Goal: Information Seeking & Learning: Learn about a topic

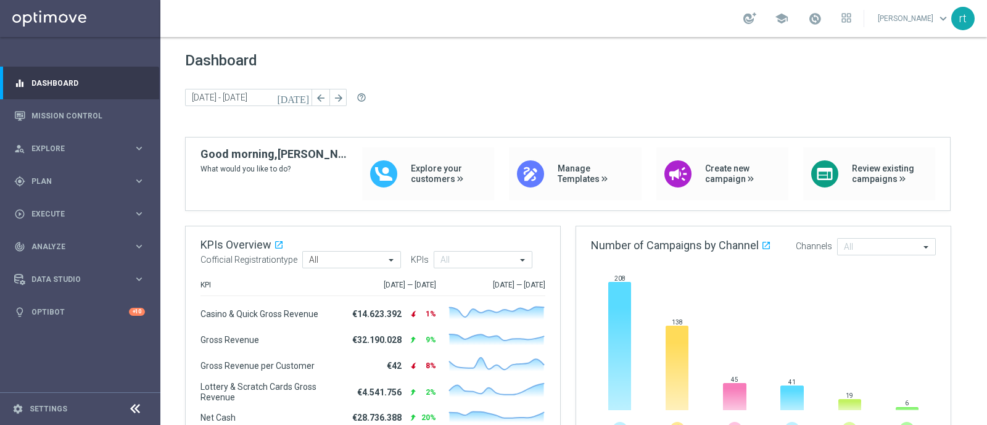
click at [445, 77] on div "Dashboard [DATE] [DATE] - [DATE] arrow_back arrow_forward help_outline" at bounding box center [573, 94] width 777 height 85
click at [80, 118] on link "Mission Control" at bounding box center [88, 115] width 114 height 33
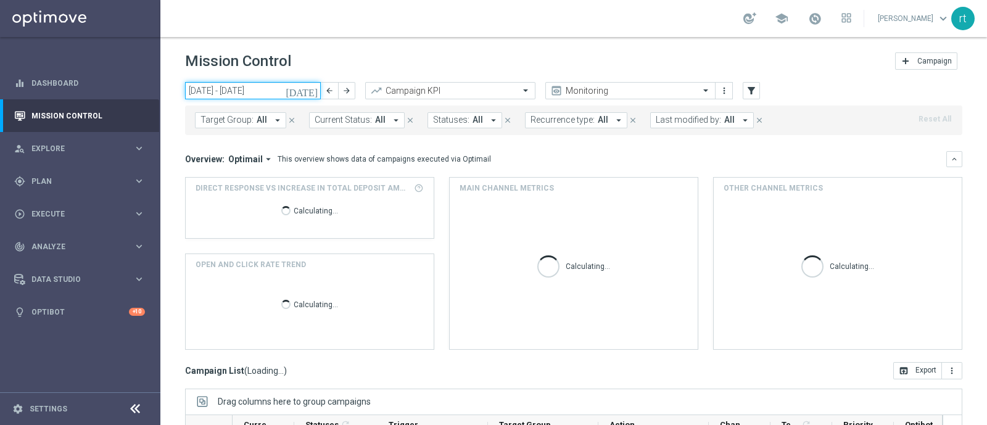
click at [238, 88] on input "[DATE] - [DATE]" at bounding box center [253, 90] width 136 height 17
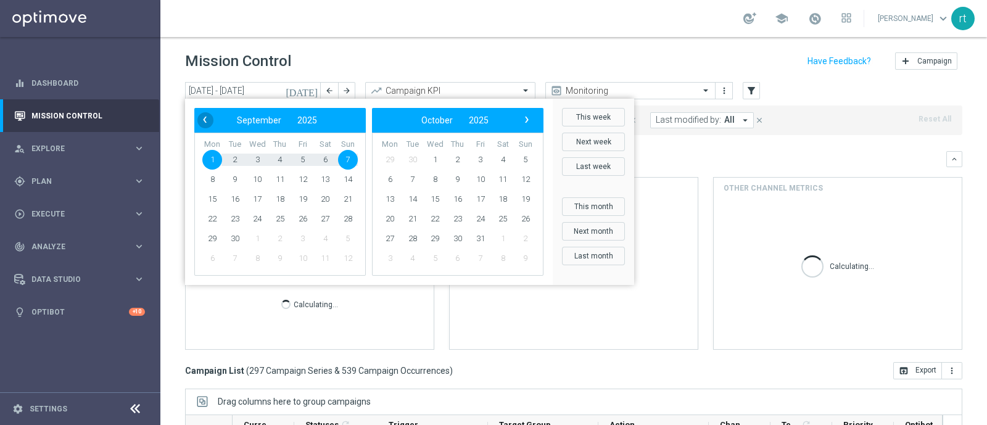
click at [209, 124] on span "‹" at bounding box center [205, 120] width 16 height 16
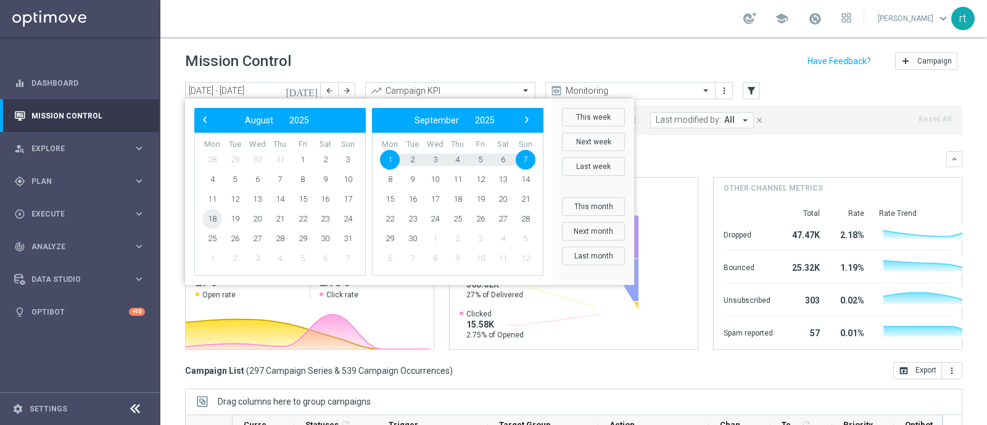
click at [218, 217] on span "18" at bounding box center [212, 219] width 20 height 20
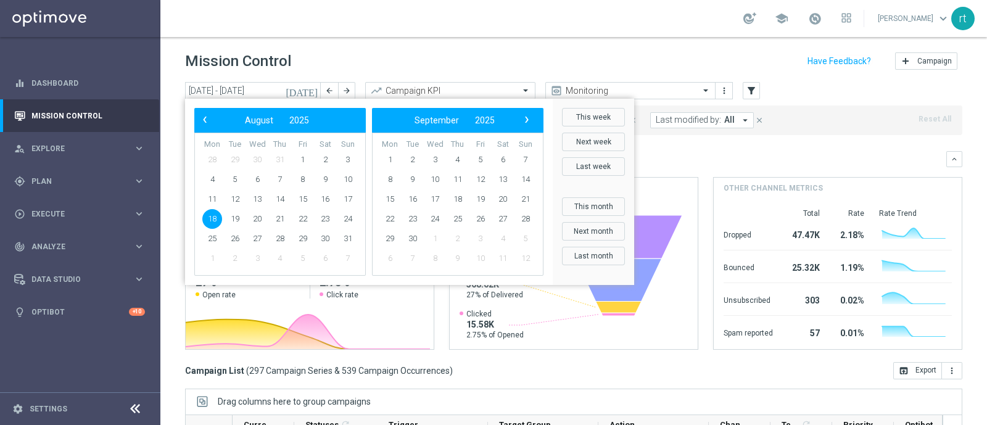
click at [218, 217] on span "18" at bounding box center [212, 219] width 20 height 20
type input "[DATE] - [DATE]"
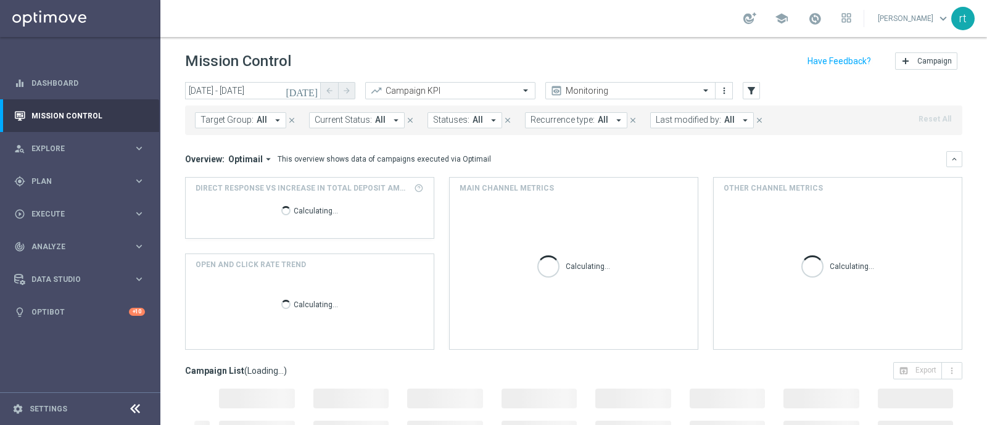
click at [656, 118] on span "Last modified by:" at bounding box center [688, 120] width 65 height 10
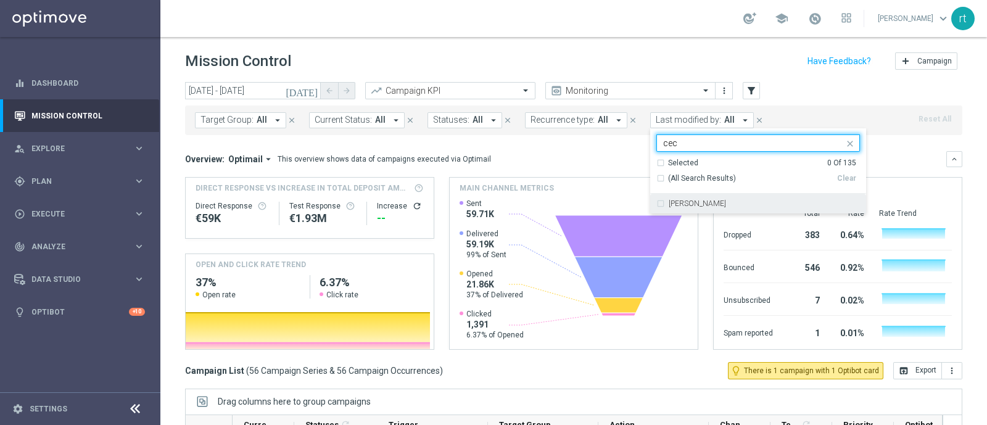
click at [671, 202] on label "[PERSON_NAME]" at bounding box center [697, 203] width 57 height 7
type input "cec"
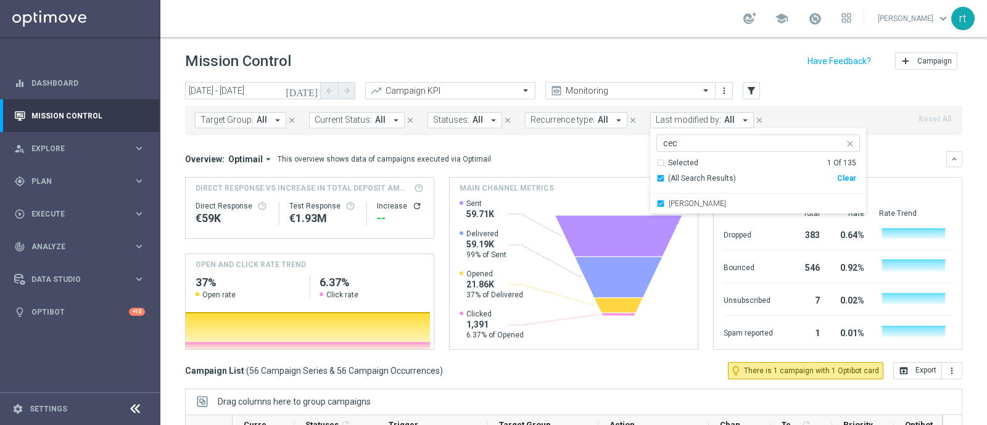
click at [654, 72] on div "Mission Control add Campaign" at bounding box center [573, 61] width 777 height 24
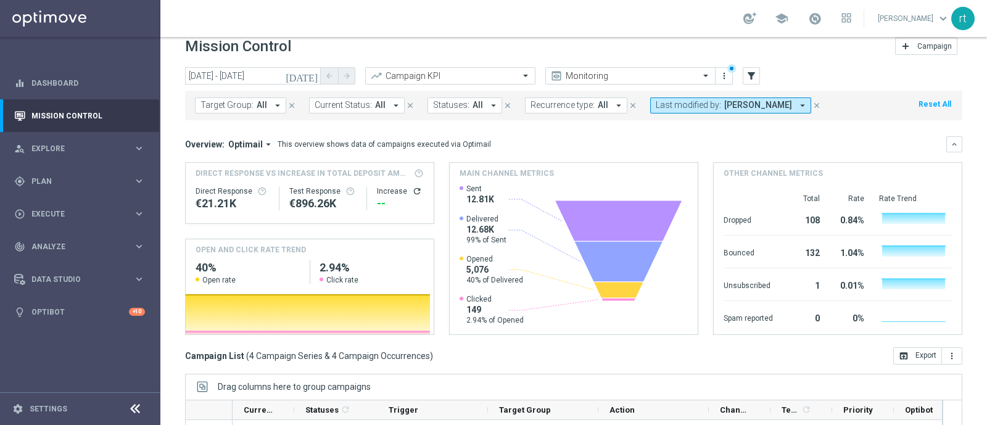
scroll to position [10, 0]
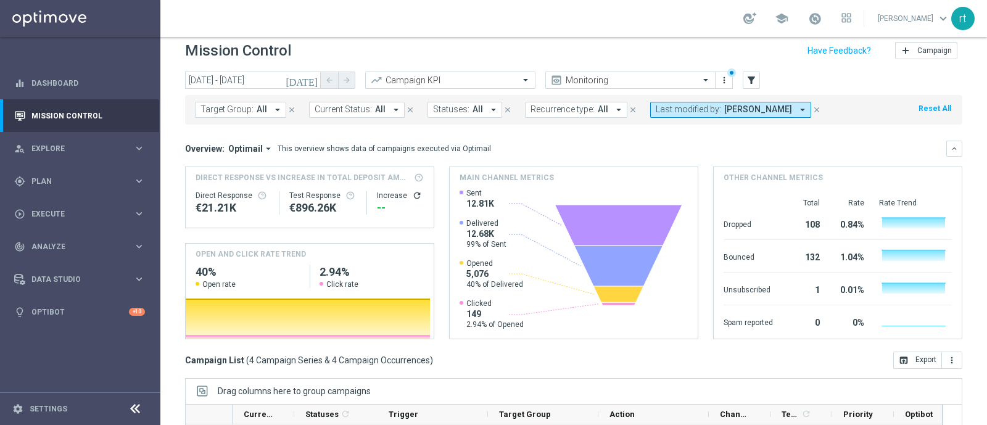
click at [698, 108] on span "Last modified by:" at bounding box center [688, 109] width 65 height 10
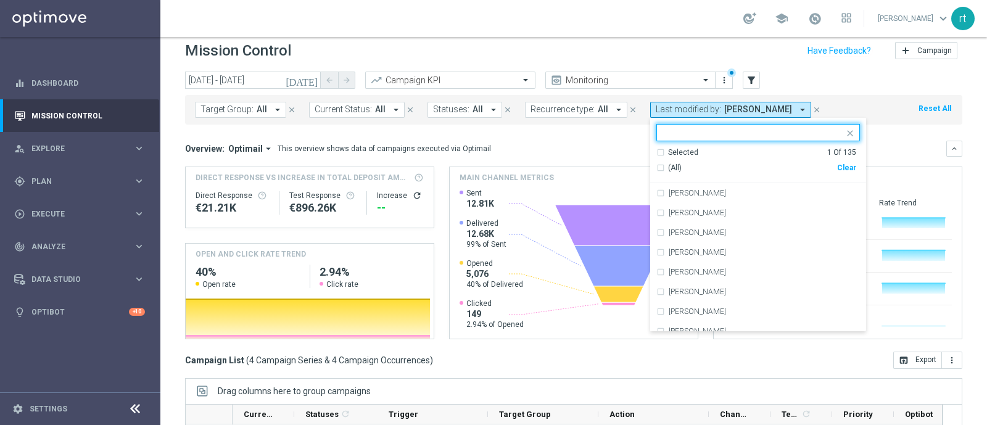
type input "4"
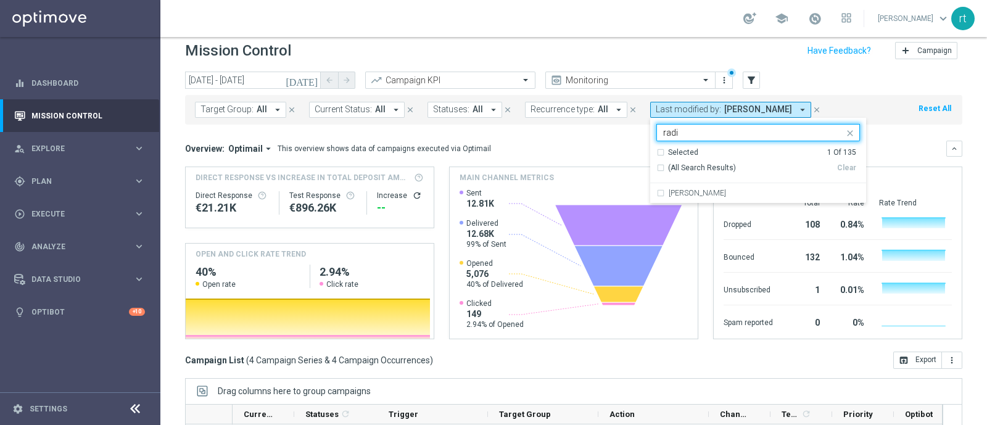
type input "radi"
click at [614, 143] on div "Overview: Optimail arrow_drop_down This overview shows data of campaigns execut…" at bounding box center [565, 148] width 761 height 11
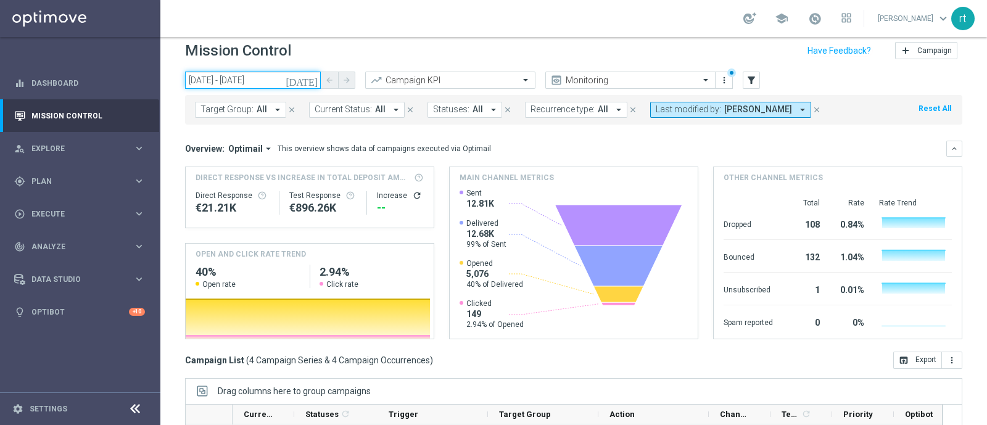
click at [234, 80] on input "[DATE] - [DATE]" at bounding box center [253, 80] width 136 height 17
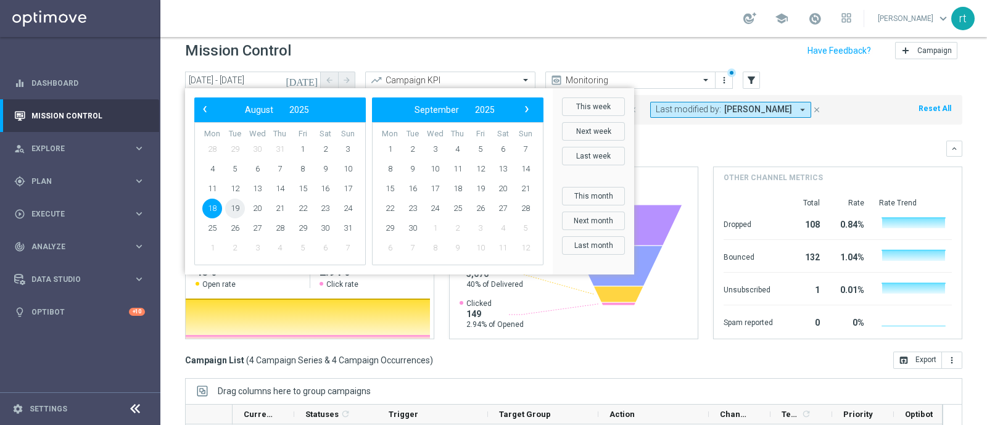
click at [234, 206] on span "19" at bounding box center [235, 209] width 20 height 20
type input "[DATE] - [DATE]"
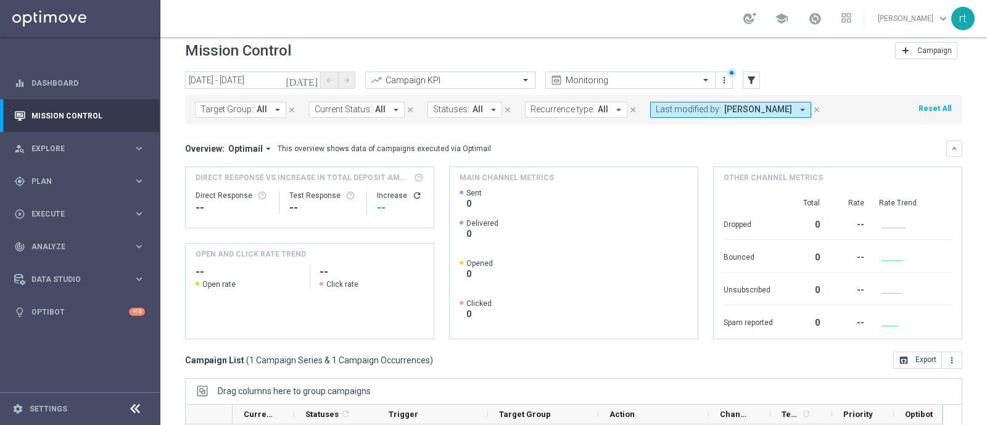
scroll to position [191, 0]
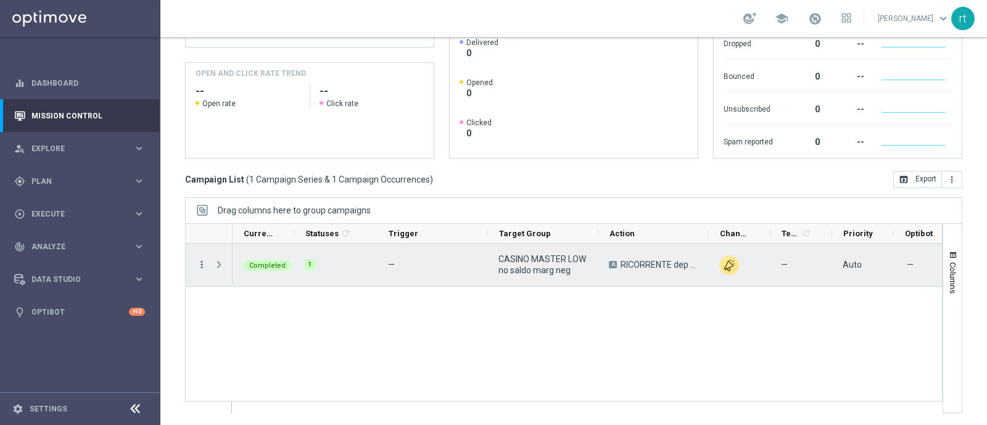
click at [203, 266] on icon "more_vert" at bounding box center [201, 264] width 11 height 11
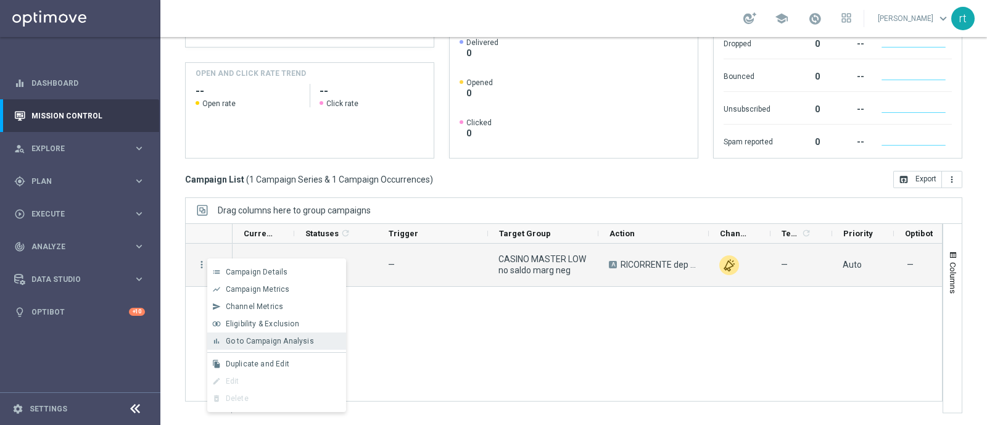
click at [238, 344] on span "Go to Campaign Analysis" at bounding box center [270, 341] width 88 height 9
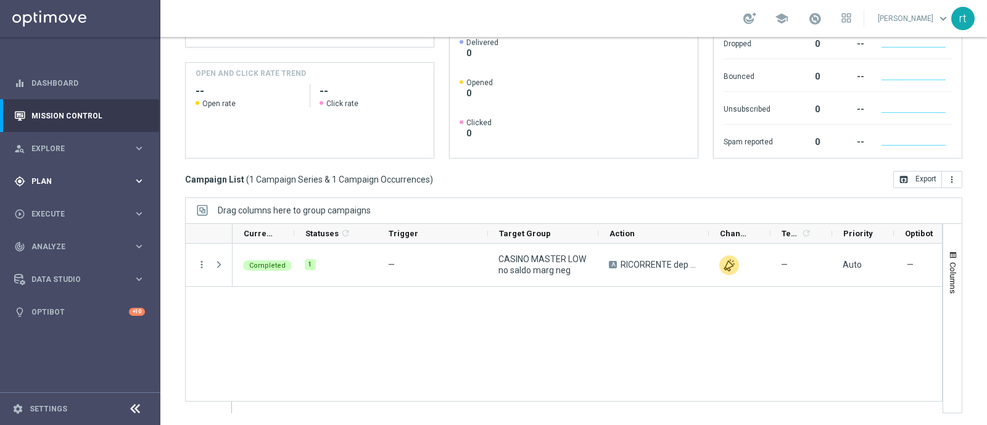
click at [49, 180] on span "Plan" at bounding box center [82, 181] width 102 height 7
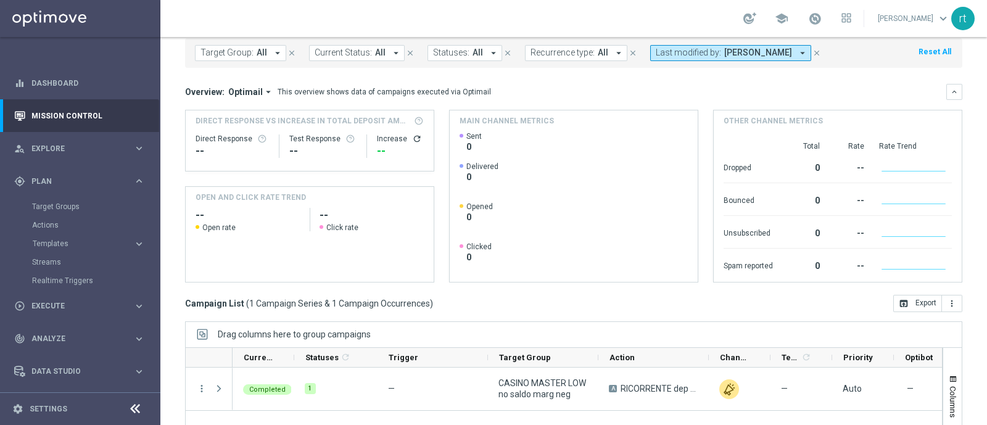
scroll to position [67, 0]
click at [60, 208] on link "Target Groups" at bounding box center [80, 207] width 96 height 10
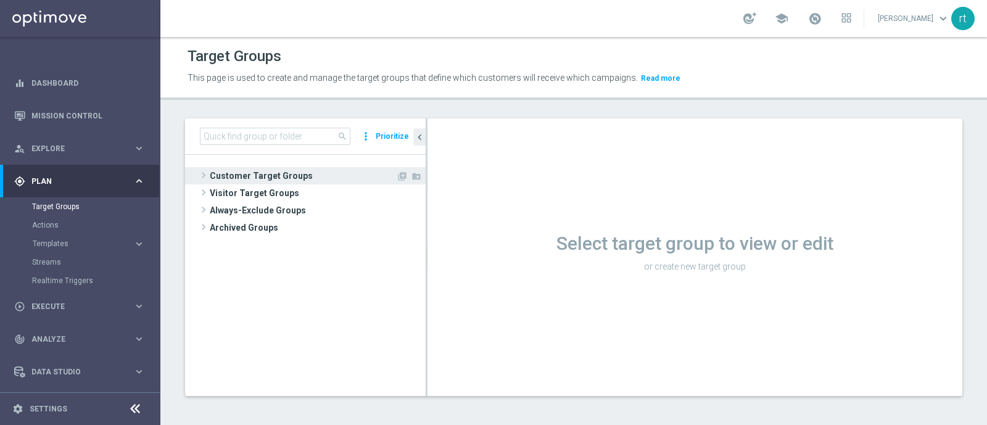
click at [237, 169] on span "Customer Target Groups" at bounding box center [303, 175] width 186 height 17
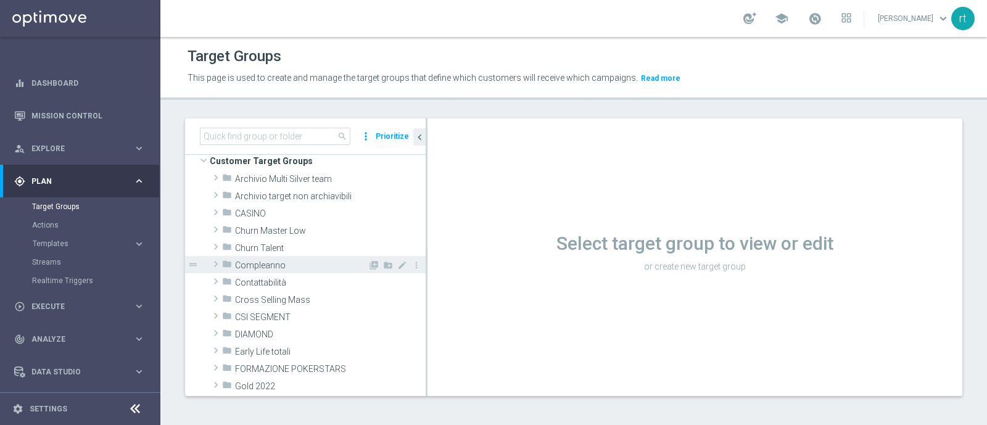
scroll to position [14, 0]
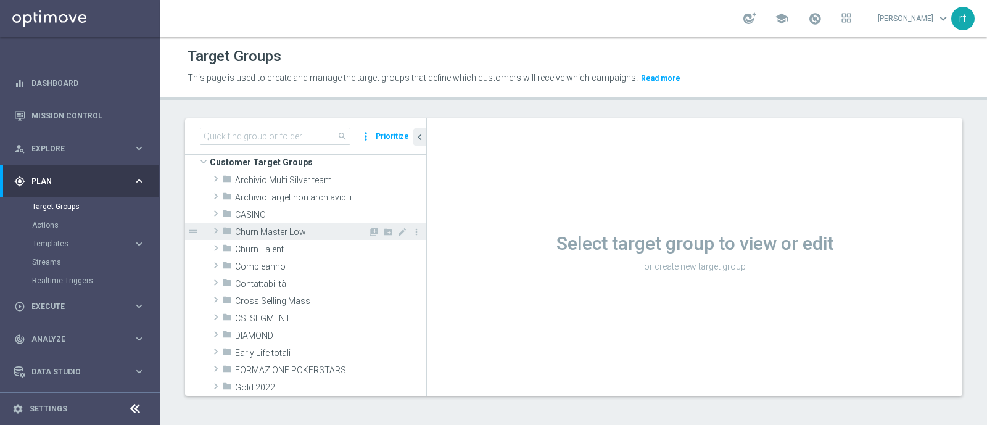
click at [279, 223] on div "folder Churn Master Low" at bounding box center [295, 231] width 146 height 17
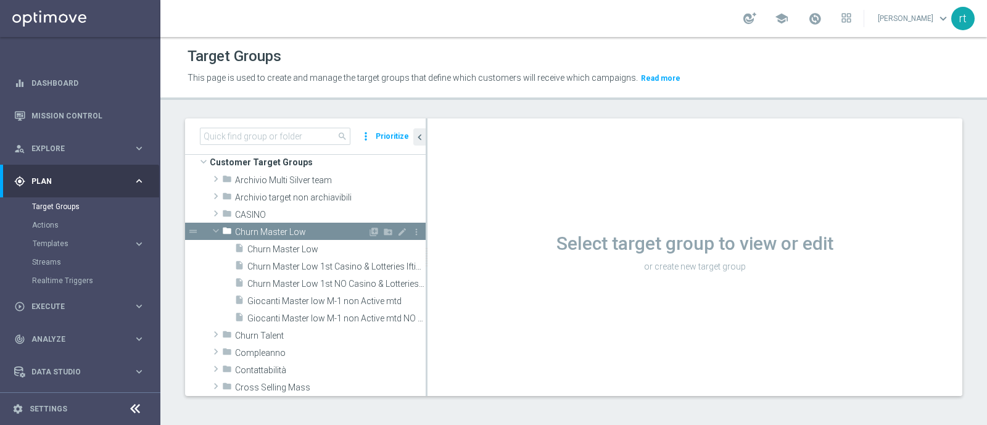
click at [275, 223] on div "folder Churn Master Low" at bounding box center [295, 231] width 146 height 17
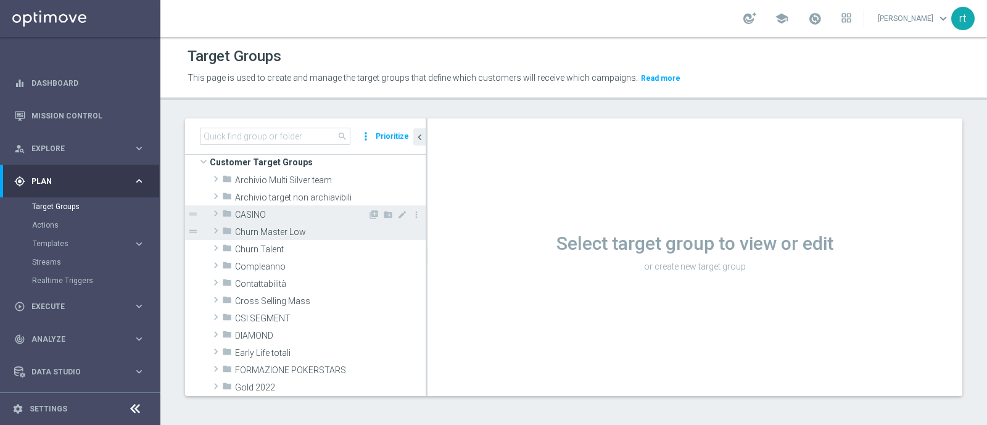
click at [270, 213] on span "CASINO" at bounding box center [301, 215] width 133 height 10
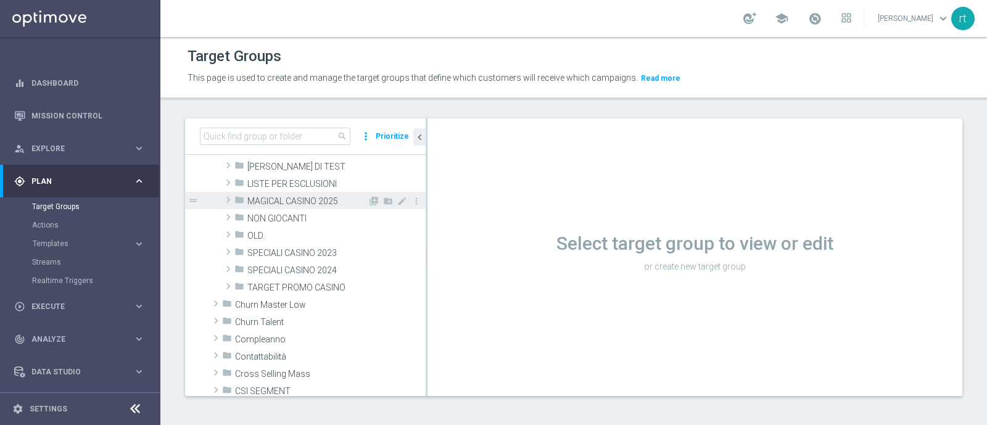
scroll to position [114, 0]
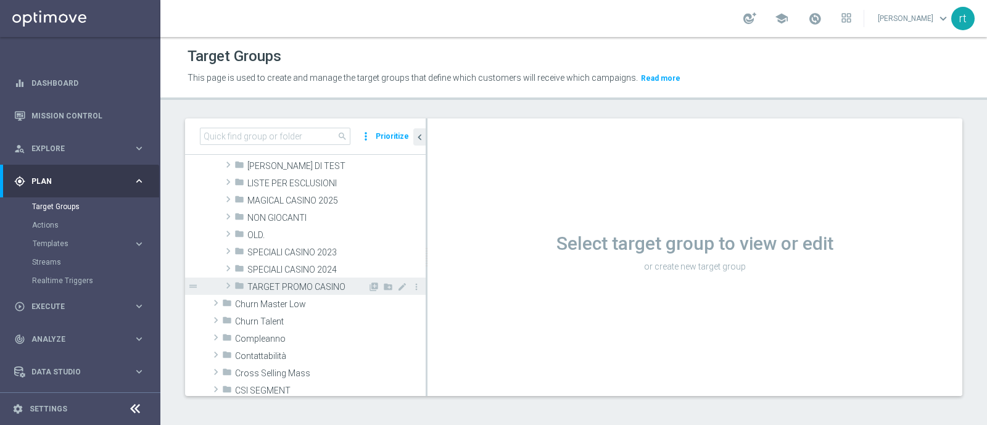
click at [291, 288] on span "TARGET PROMO CASINO" at bounding box center [307, 287] width 120 height 10
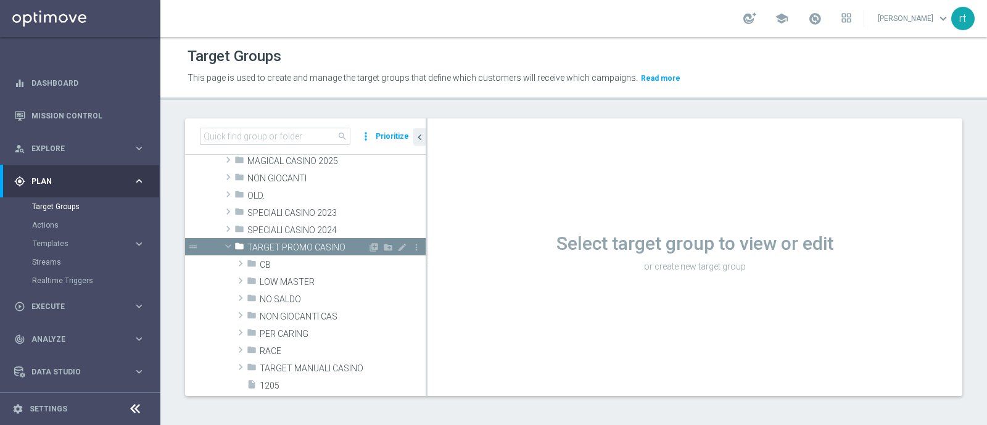
scroll to position [155, 0]
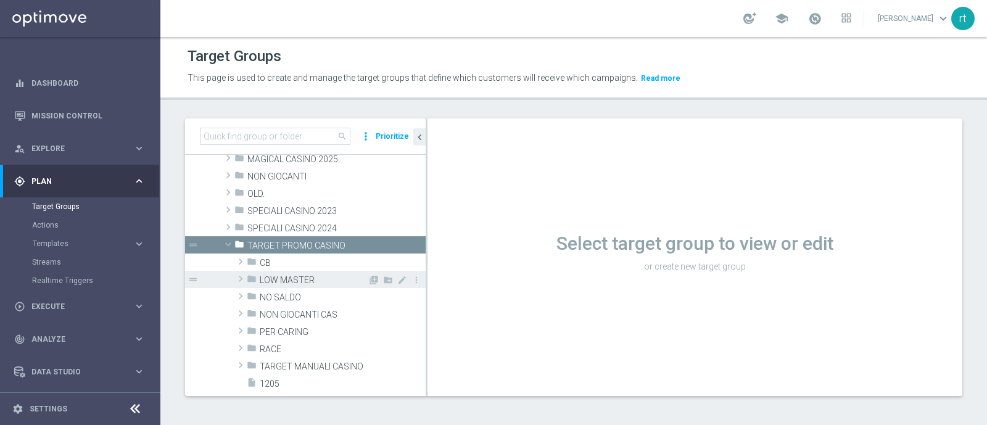
click at [288, 279] on span "LOW MASTER" at bounding box center [314, 280] width 108 height 10
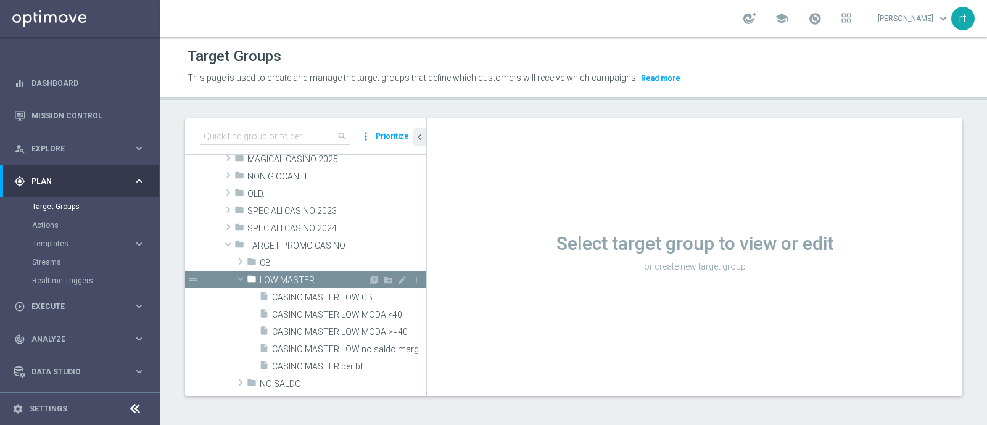
scroll to position [185, 0]
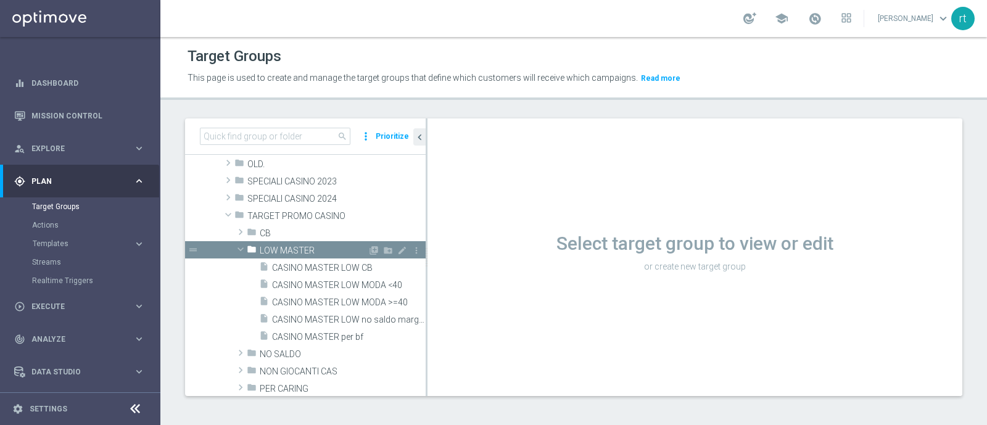
click at [308, 251] on span "LOW MASTER" at bounding box center [314, 251] width 108 height 10
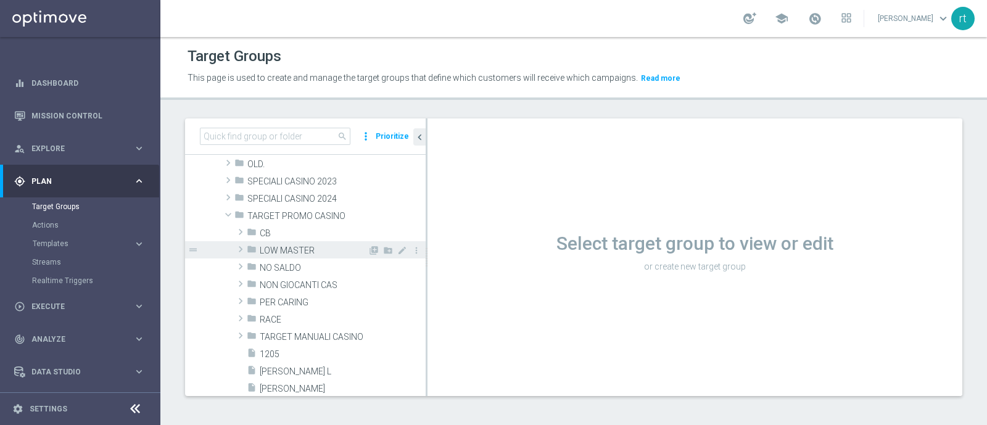
scroll to position [152, 0]
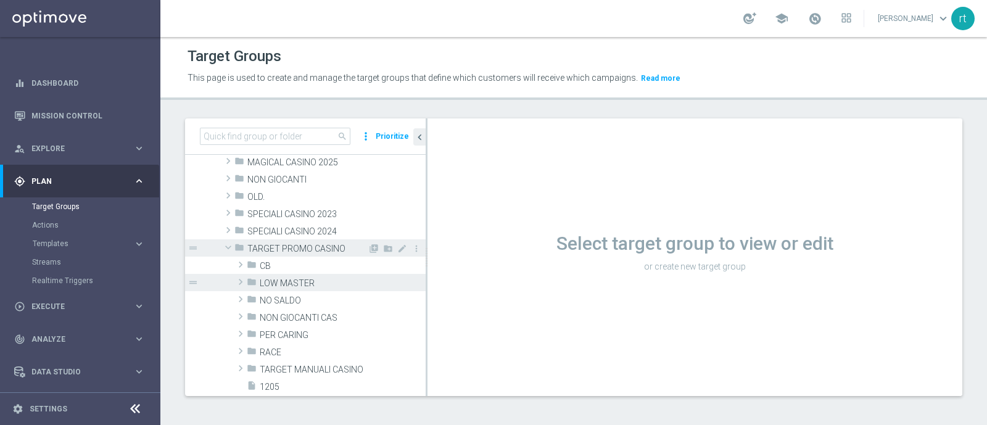
click at [293, 245] on span "TARGET PROMO CASINO" at bounding box center [307, 249] width 120 height 10
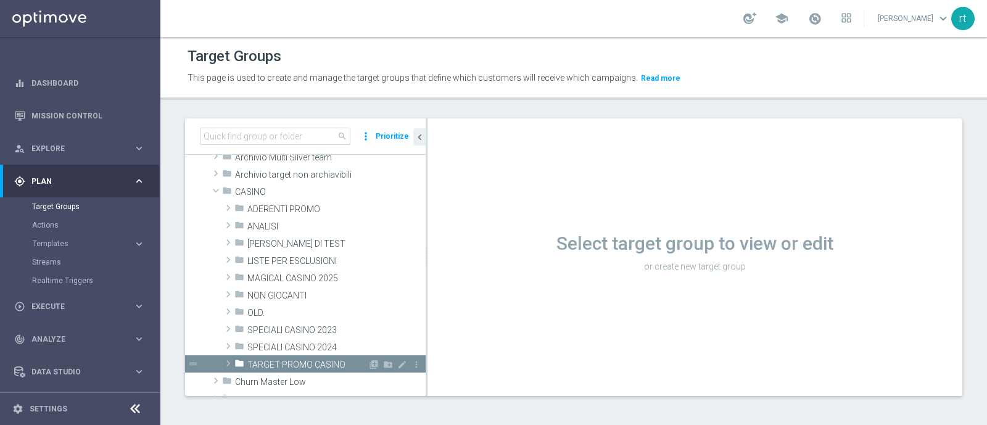
scroll to position [6, 0]
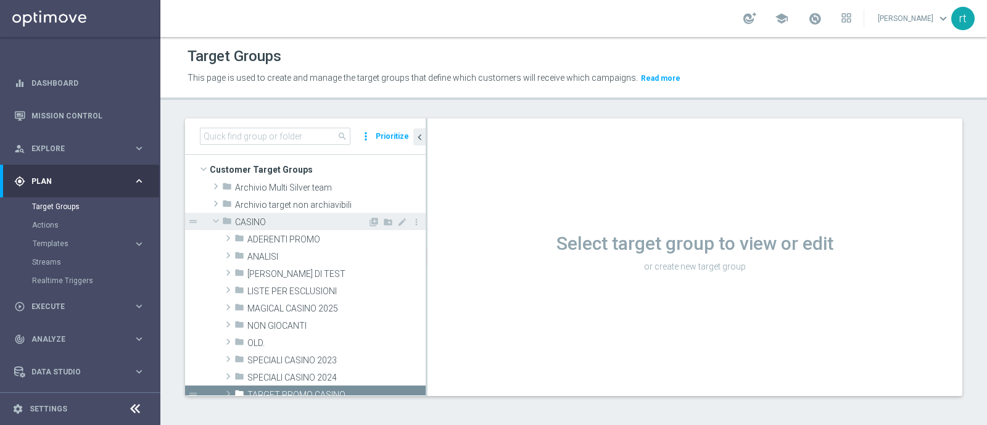
click at [275, 227] on div "folder CASINO" at bounding box center [295, 221] width 146 height 17
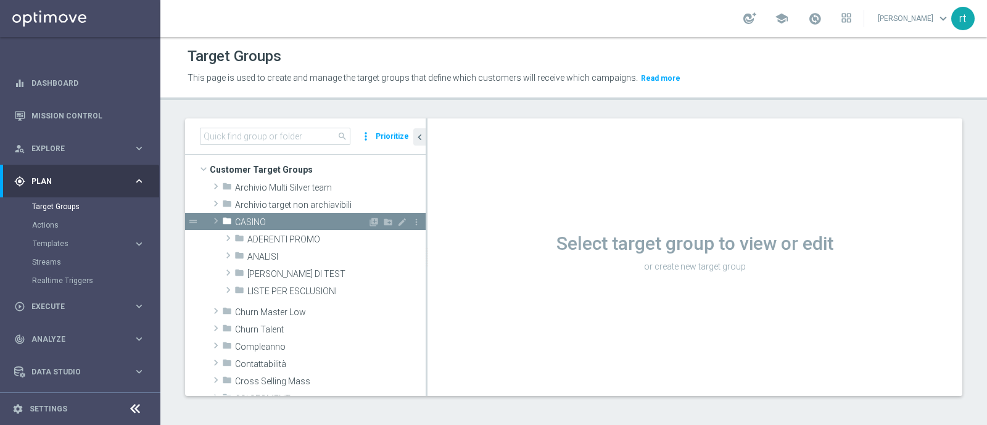
click at [275, 227] on div "folder CASINO" at bounding box center [295, 221] width 146 height 17
click at [344, 20] on div "school [PERSON_NAME] keyboard_arrow_down rt" at bounding box center [573, 18] width 827 height 37
click at [89, 120] on link "Mission Control" at bounding box center [88, 115] width 114 height 33
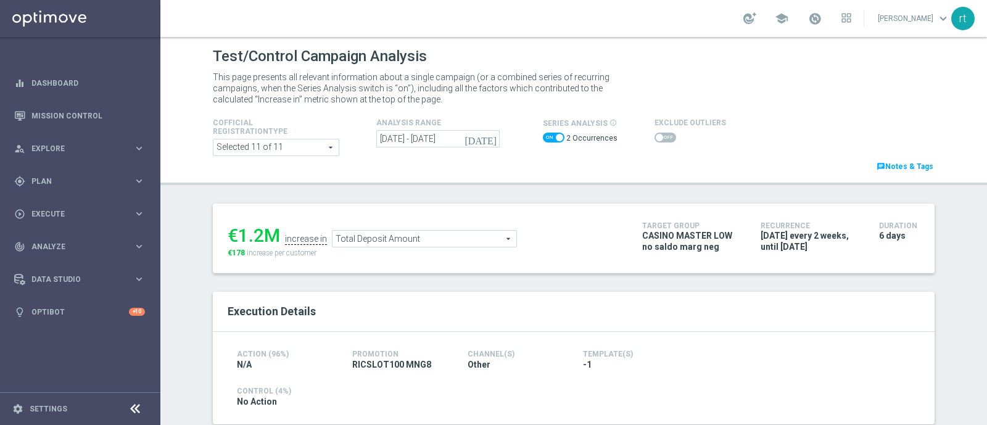
click at [546, 139] on span at bounding box center [554, 138] width 22 height 10
click at [546, 139] on input "checkbox" at bounding box center [554, 138] width 22 height 10
checkbox input "false"
click at [415, 232] on span "Total Deposit Amount" at bounding box center [441, 239] width 184 height 16
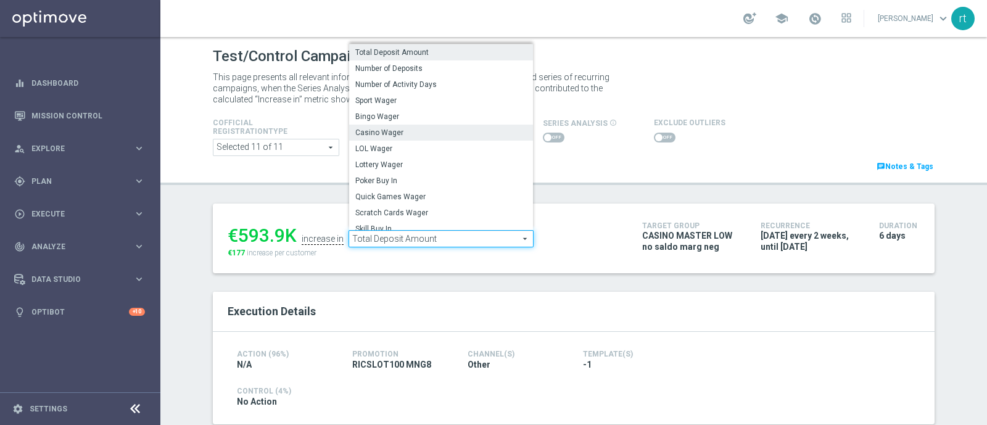
click at [386, 131] on span "Casino Wager" at bounding box center [441, 133] width 172 height 10
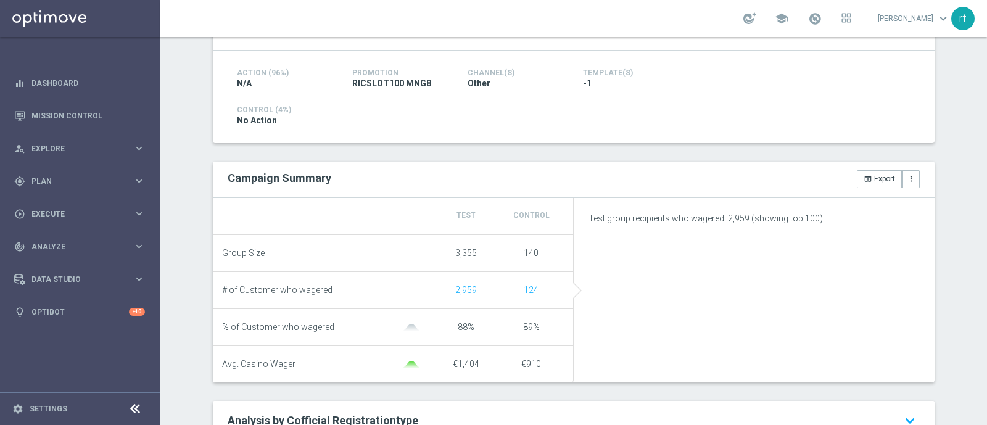
scroll to position [52, 0]
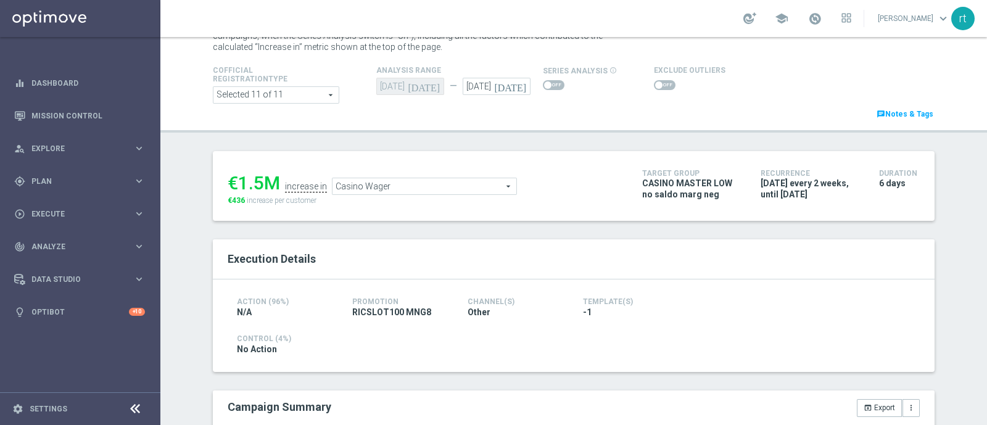
click at [455, 186] on span "Casino Wager" at bounding box center [425, 186] width 184 height 16
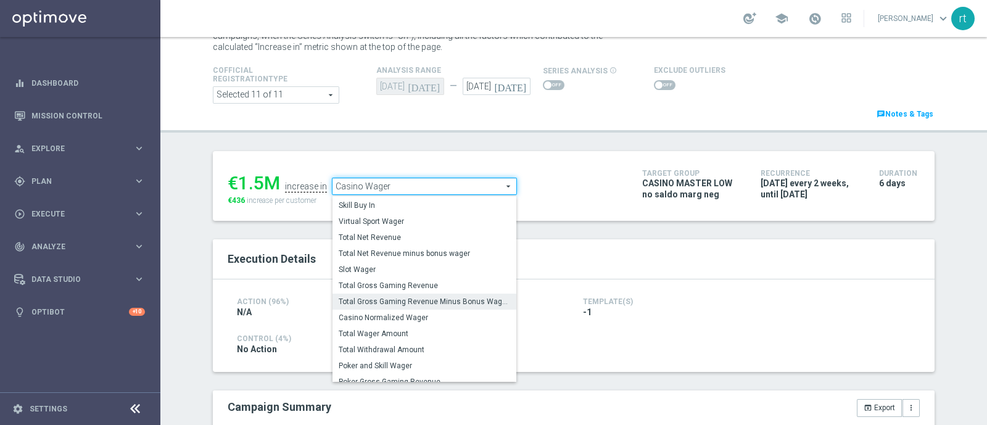
scroll to position [169, 0]
click at [396, 302] on span "Total Gross Gaming Revenue Minus Bonus Wagared" at bounding box center [425, 302] width 172 height 10
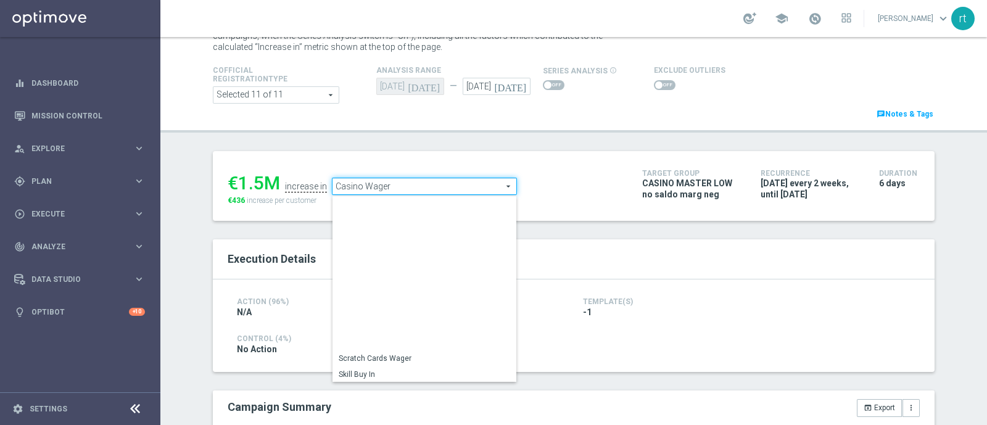
type input "Total Gross Gaming Revenue Minus Bonus Wagared"
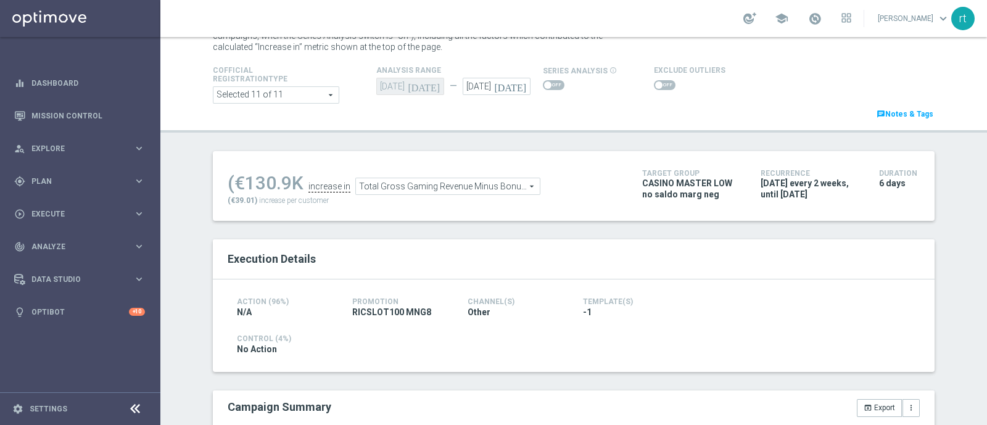
click at [657, 86] on span at bounding box center [665, 85] width 22 height 10
click at [657, 86] on input "checkbox" at bounding box center [665, 85] width 22 height 10
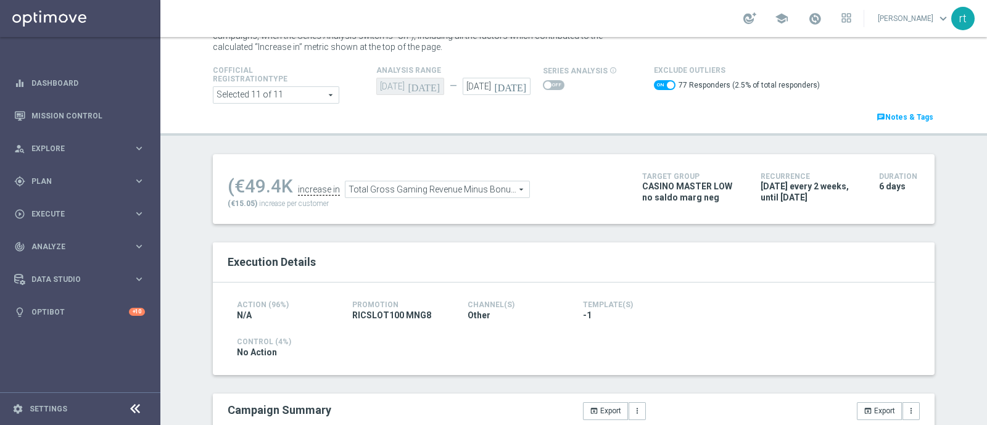
click at [654, 86] on span at bounding box center [665, 85] width 22 height 10
click at [654, 86] on input "checkbox" at bounding box center [665, 85] width 22 height 10
checkbox input "false"
